Goal: Task Accomplishment & Management: Complete application form

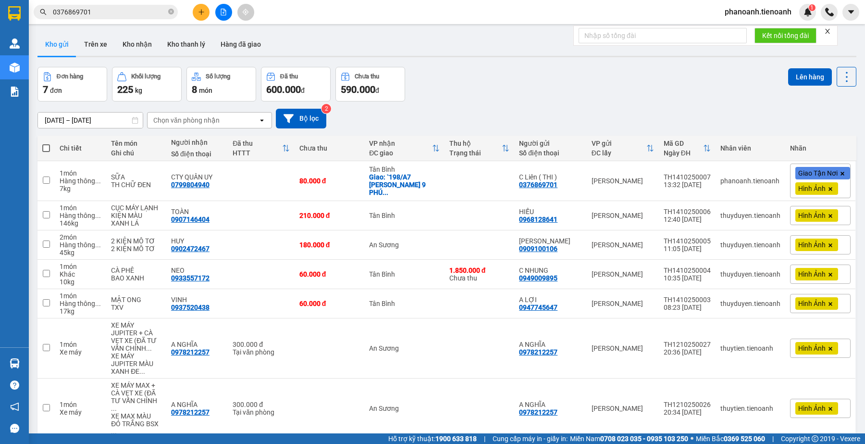
click at [134, 10] on input "0376869701" at bounding box center [109, 12] width 113 height 11
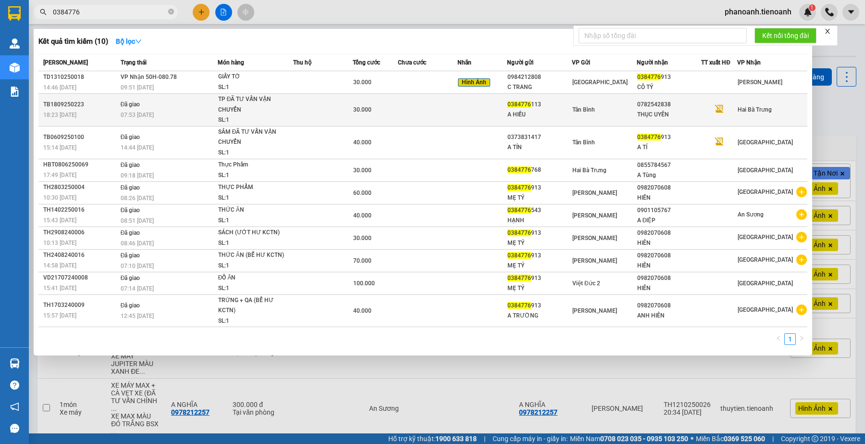
type input "0384776"
click at [681, 94] on td "0782542838 THỤC UYÊN" at bounding box center [669, 110] width 65 height 33
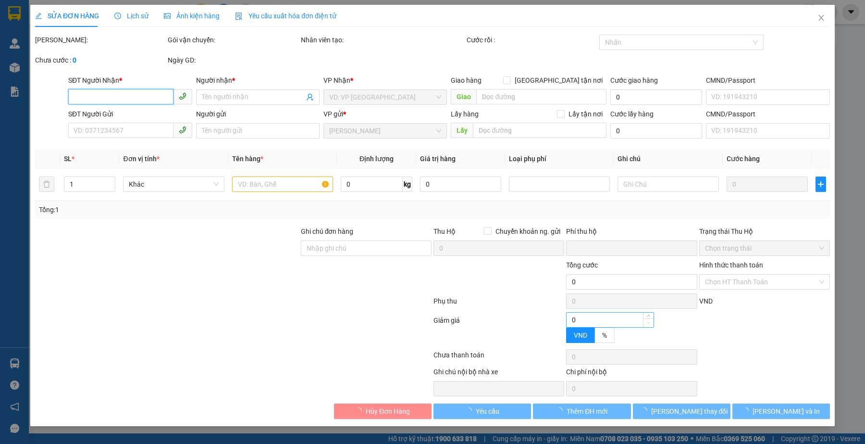
type input "0782542838"
type input "THỤC UYÊN"
type input "0384776113"
type input "A HIẾU"
type input "0"
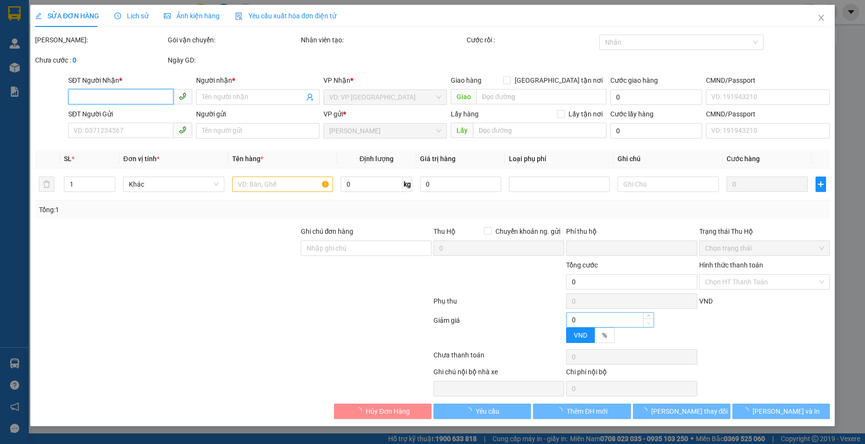
type input "30.000"
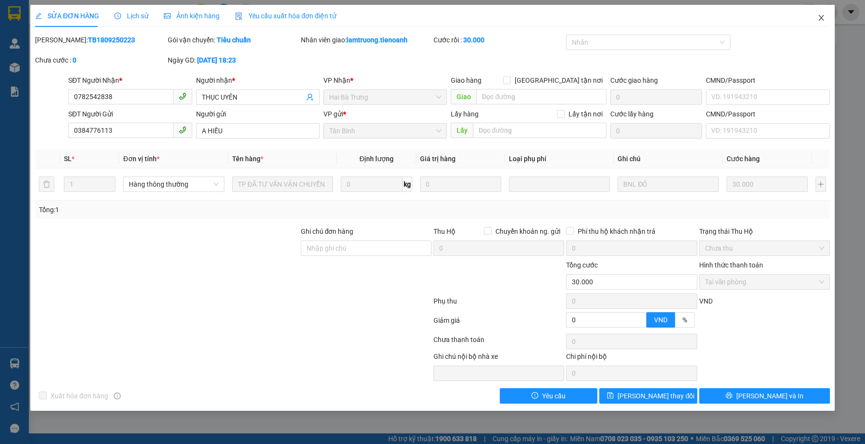
click at [818, 18] on icon "close" at bounding box center [822, 18] width 8 height 8
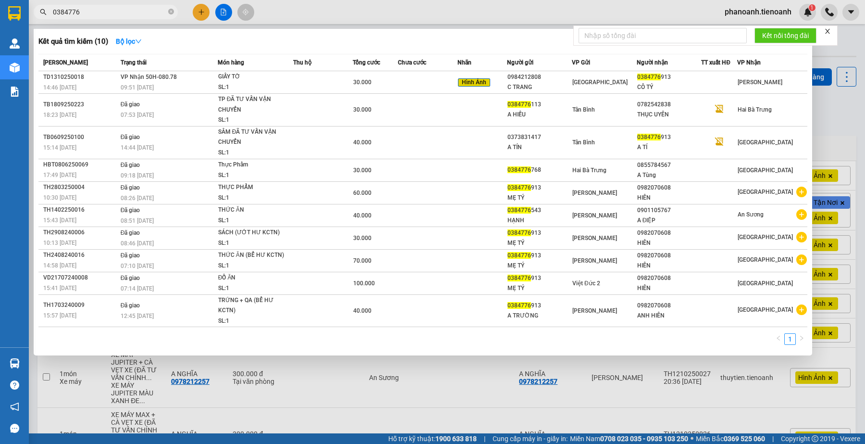
click at [143, 11] on input "0384776" at bounding box center [109, 12] width 113 height 11
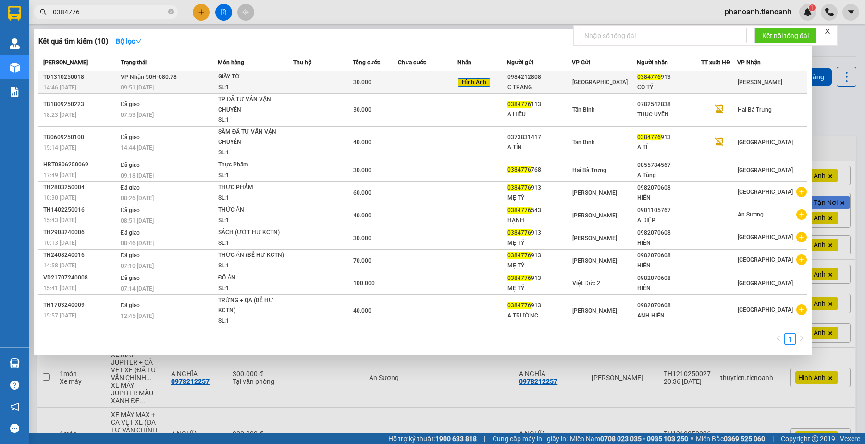
click at [727, 78] on div at bounding box center [719, 82] width 35 height 10
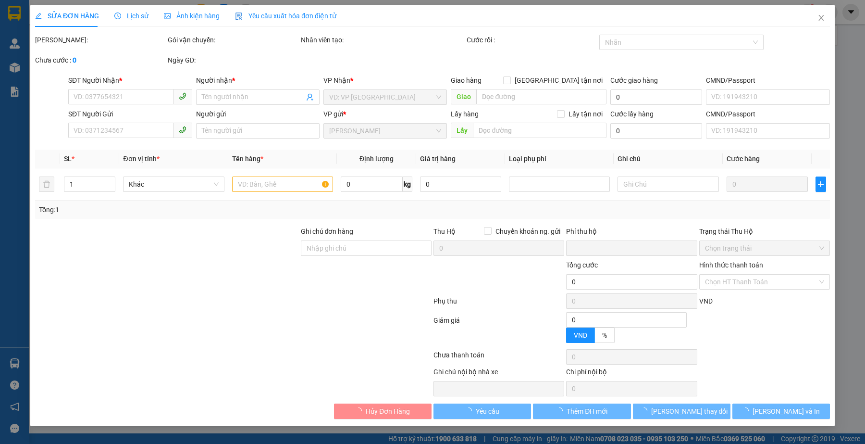
type input "0384776913"
type input "CÔ TÝ"
type input "0984212808"
type input "C TRANG"
type input "0"
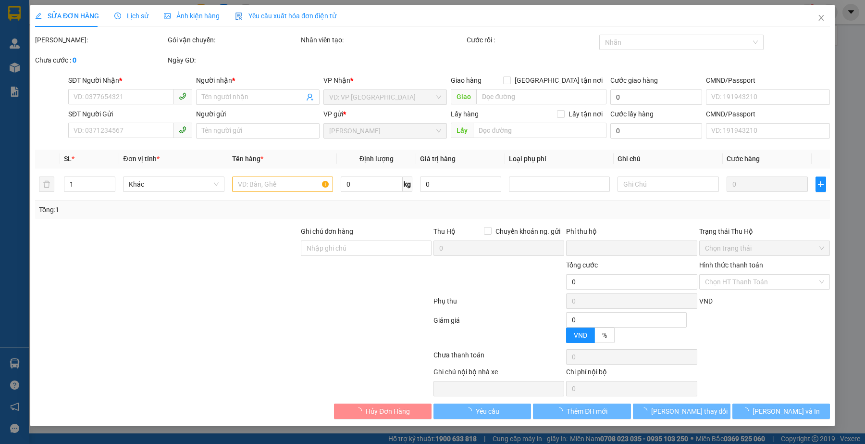
type input "30.000"
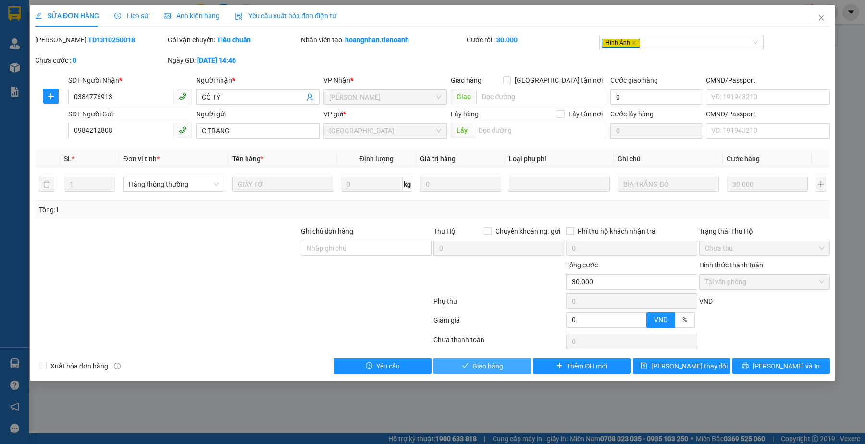
click at [488, 362] on span "Giao hàng" at bounding box center [488, 366] width 31 height 11
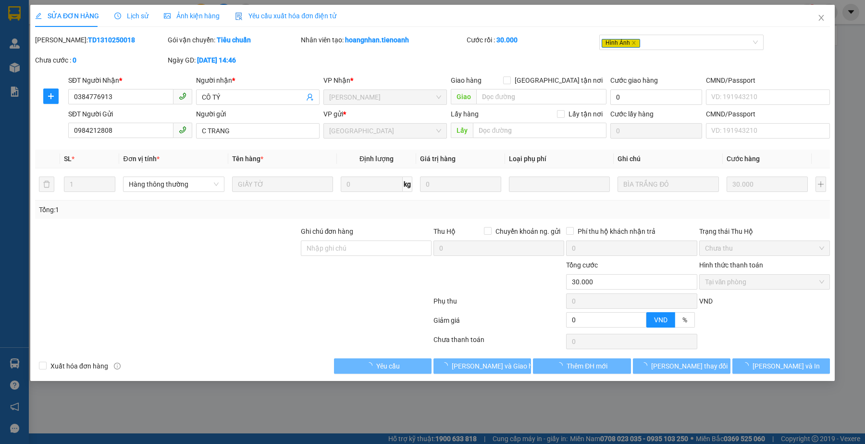
click at [280, 306] on div at bounding box center [233, 302] width 398 height 19
